Goal: Find specific page/section: Find specific page/section

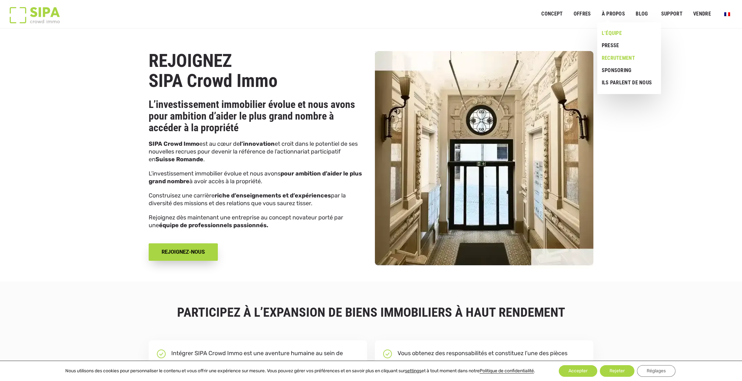
click at [611, 34] on link "L’ÉQUIPE" at bounding box center [626, 33] width 59 height 12
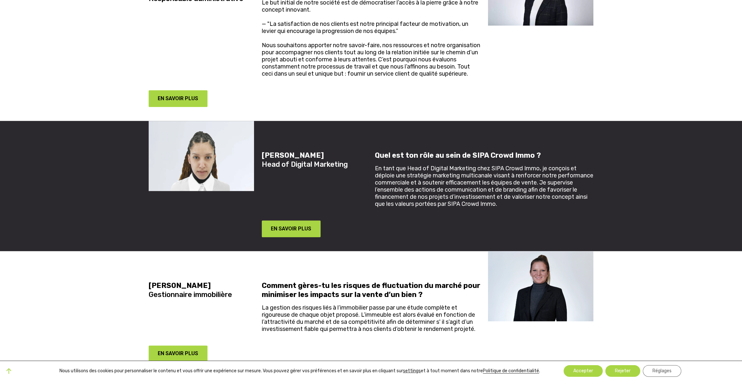
scroll to position [1033, 0]
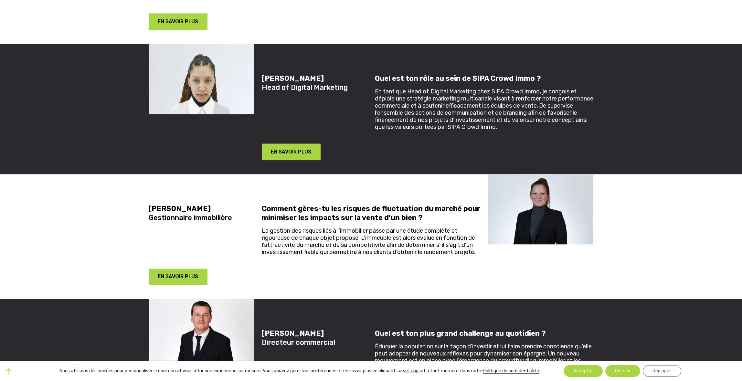
click at [529, 212] on img at bounding box center [540, 209] width 105 height 70
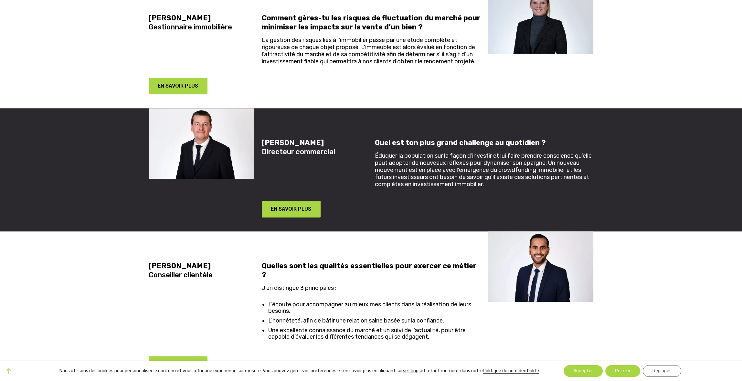
scroll to position [1324, 0]
